Goal: Transaction & Acquisition: Purchase product/service

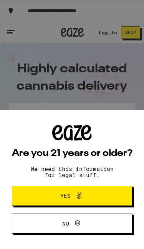
click at [115, 193] on button "Yes" at bounding box center [72, 196] width 121 height 20
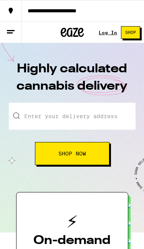
click at [119, 113] on input "Enter your delivery address" at bounding box center [72, 116] width 127 height 27
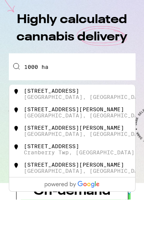
click at [65, 137] on div "[STREET_ADDRESS]" at bounding box center [51, 140] width 55 height 6
type input "[STREET_ADDRESS]"
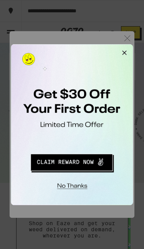
click at [109, 47] on button "Close Modal" at bounding box center [108, 51] width 15 height 15
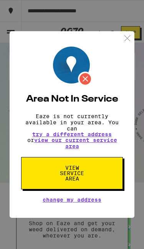
click at [88, 173] on span "View Service Area" at bounding box center [72, 173] width 40 height 16
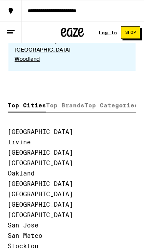
scroll to position [3489, 0]
